Goal: Browse casually

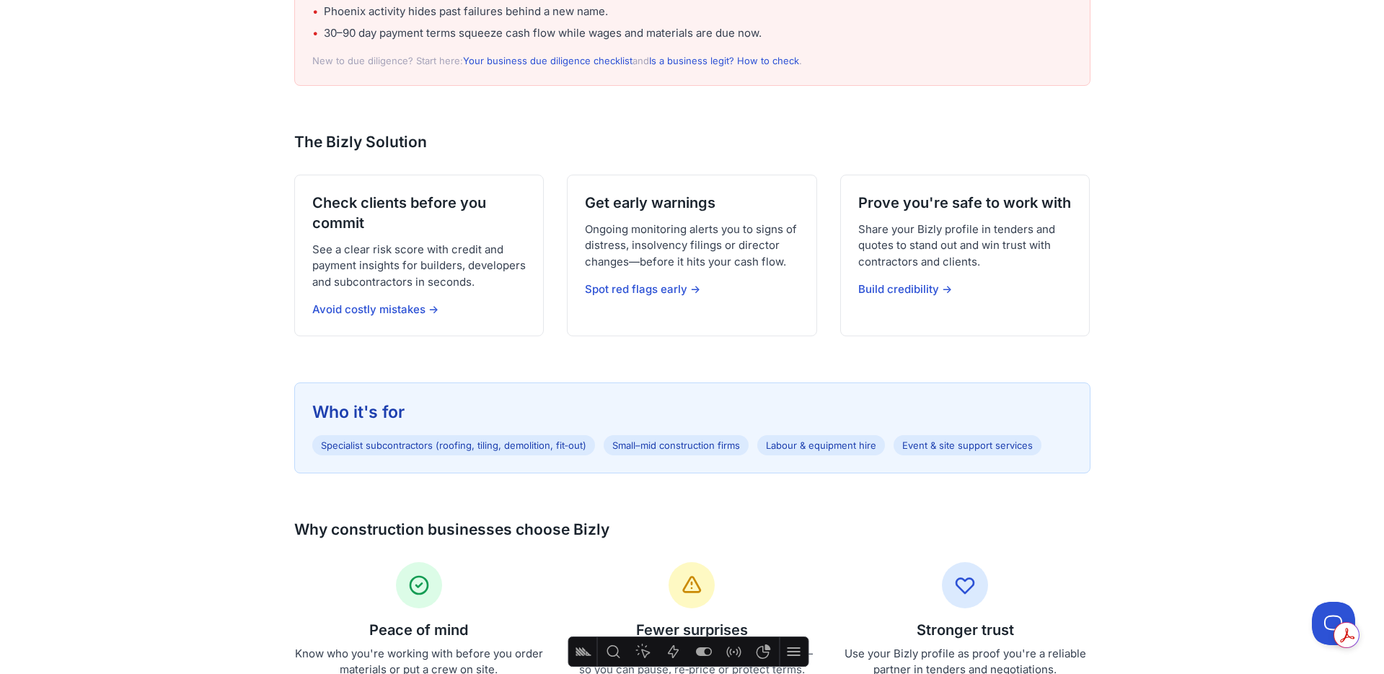
scroll to position [672, 0]
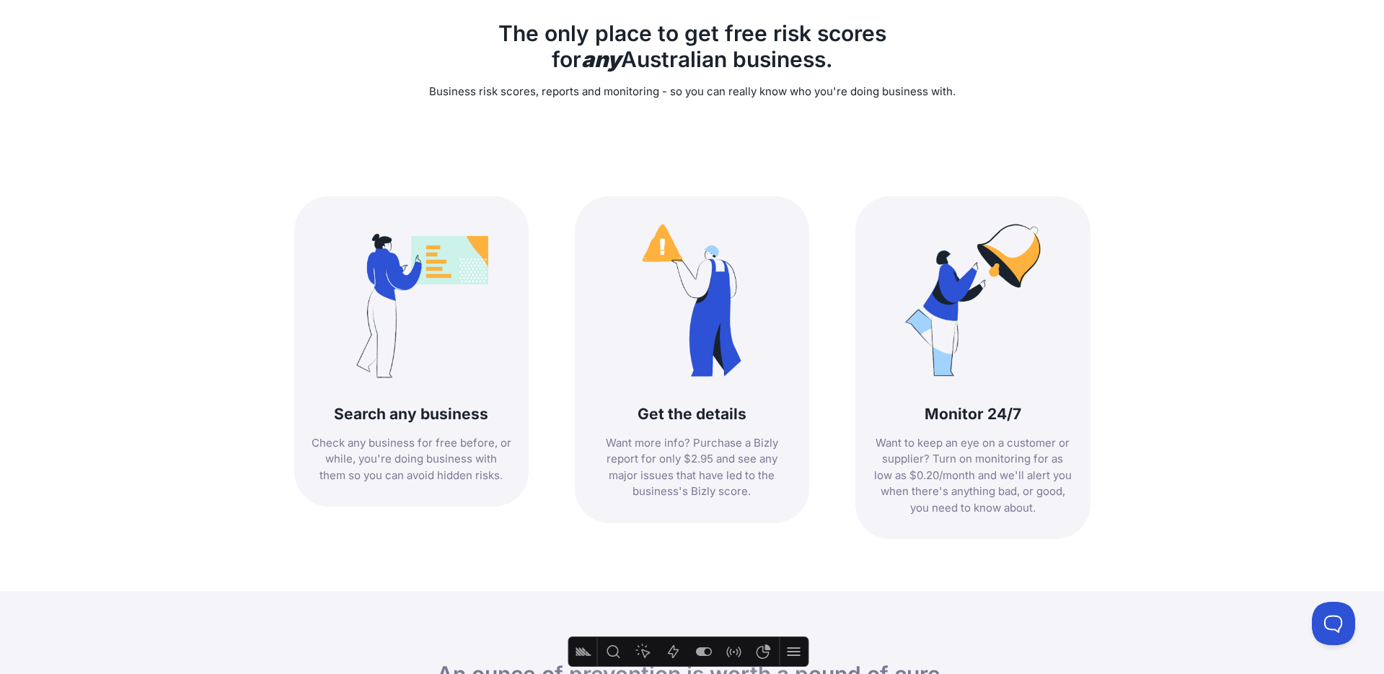
scroll to position [208, 0]
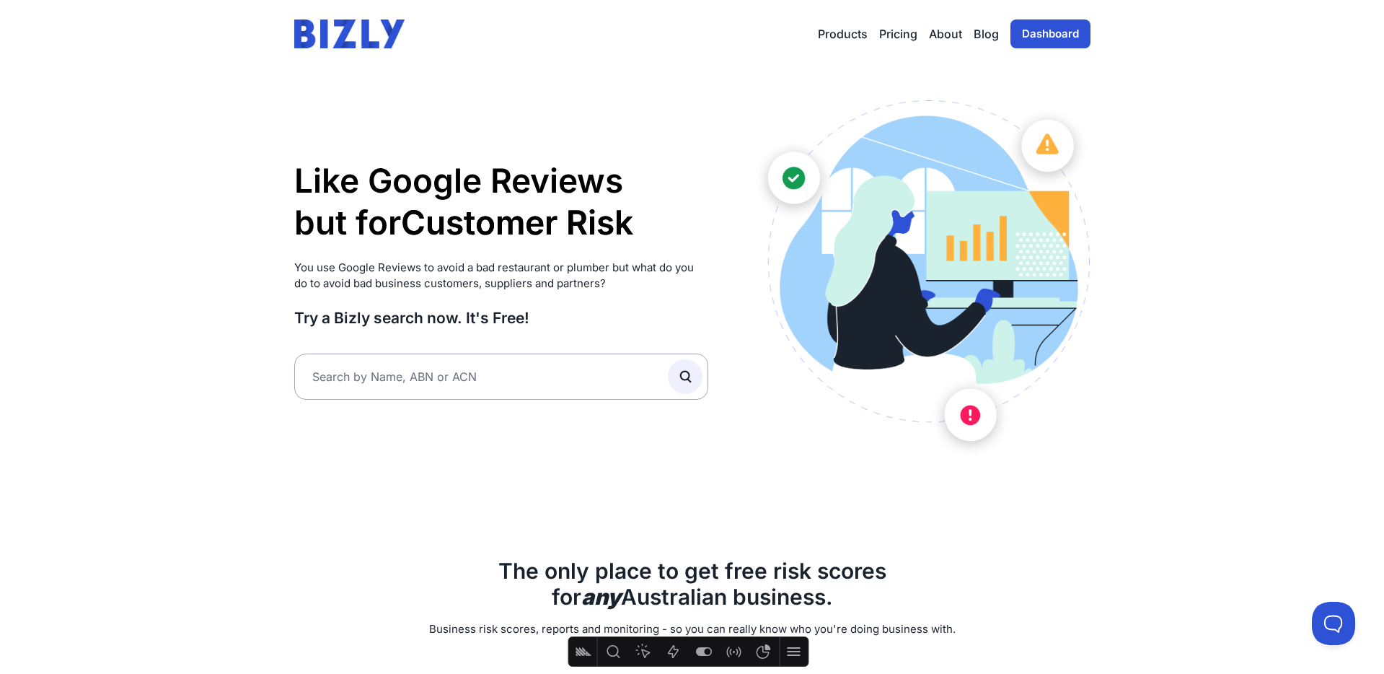
click at [550, 192] on h1 "Like Google Reviews but for Customer Risk Supplier Risk Partner Risk Customer R…" at bounding box center [501, 201] width 415 height 83
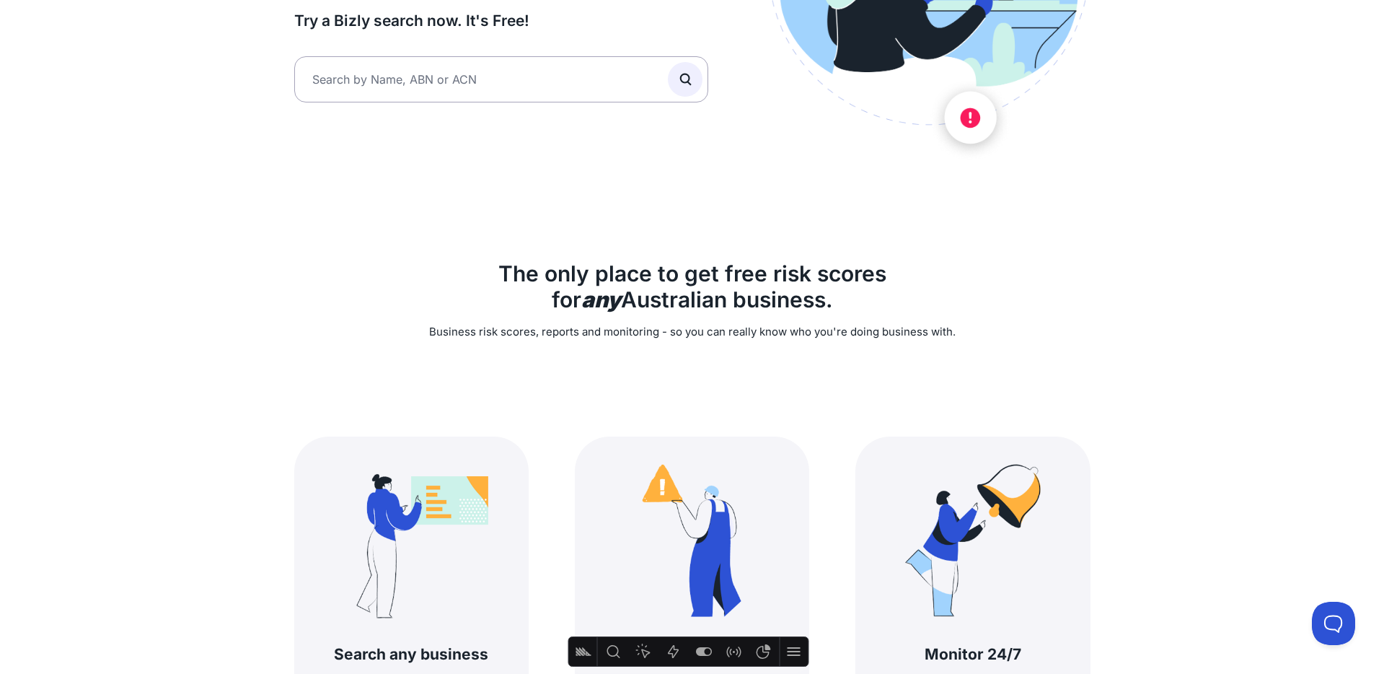
scroll to position [340, 0]
